Goal: Information Seeking & Learning: Learn about a topic

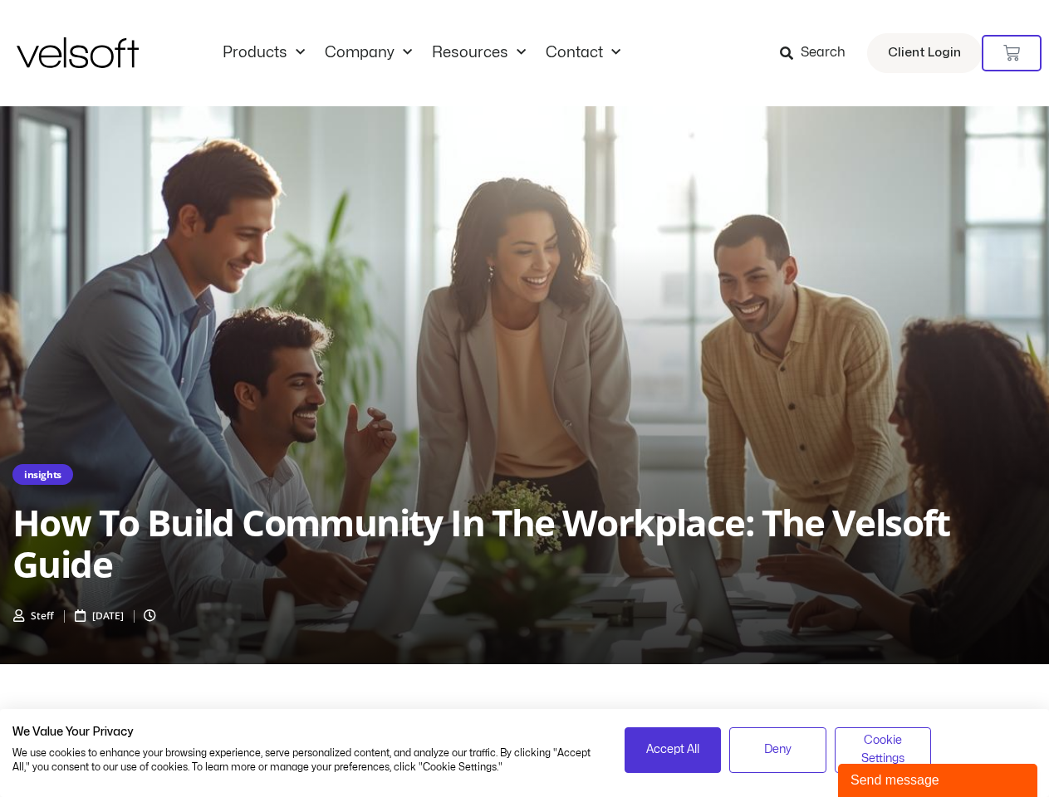
click at [524, 399] on div "insights How to Build Community in the Workplace: The Velsoft Guide Steff [DATE]" at bounding box center [524, 385] width 1049 height 558
click at [1011, 53] on icon at bounding box center [1011, 53] width 17 height 17
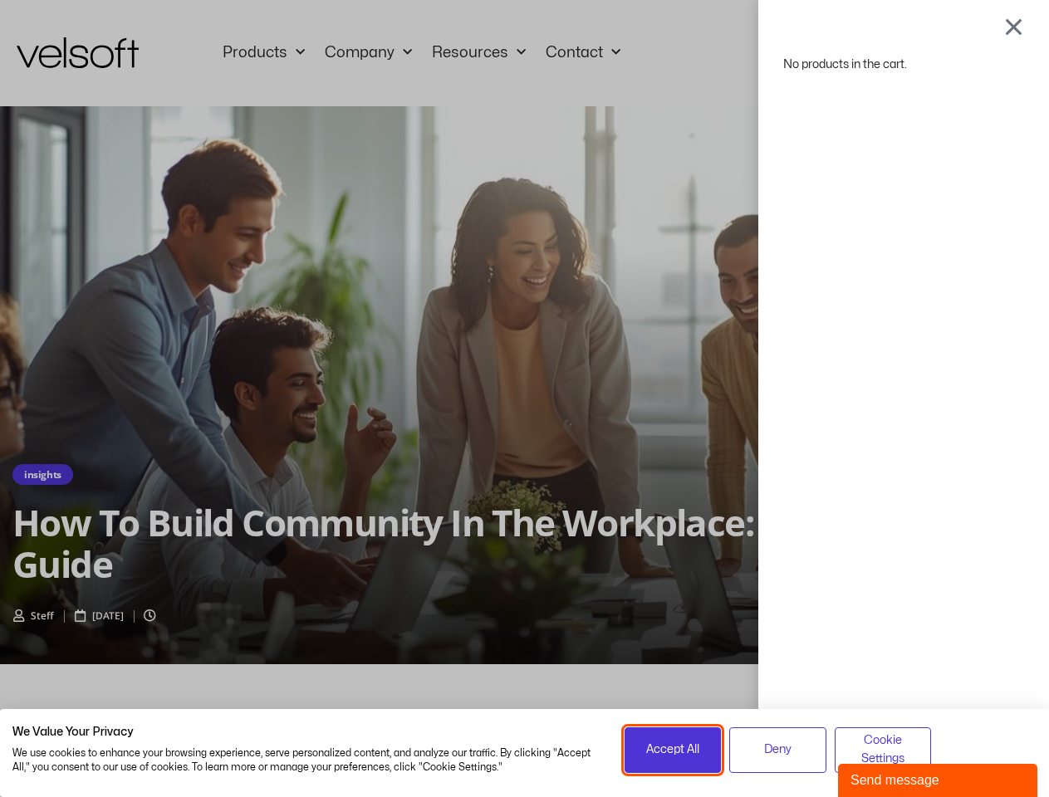
click at [673, 750] on span "Accept All" at bounding box center [672, 750] width 53 height 18
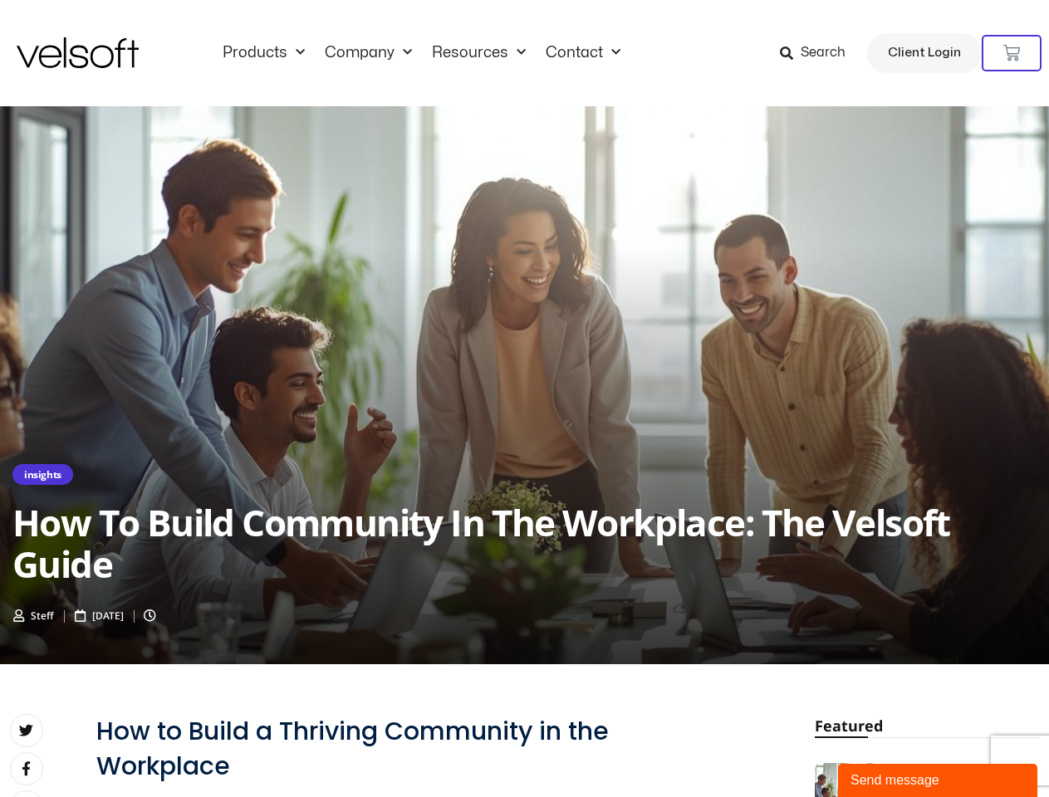
click at [525, 399] on div "No products in the cart." at bounding box center [525, 399] width 0 height 0
